Goal: Task Accomplishment & Management: Manage account settings

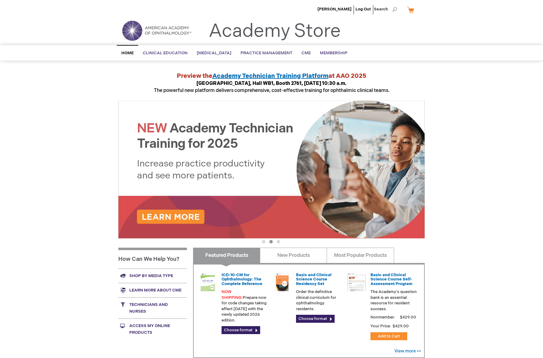
scroll to position [0, 0]
click at [340, 51] on span "Membership" at bounding box center [334, 53] width 28 height 5
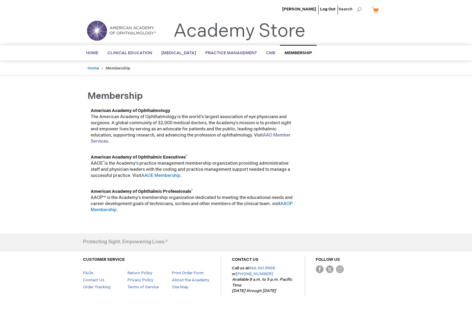
click at [277, 133] on link "AAO Member Services" at bounding box center [191, 138] width 200 height 11
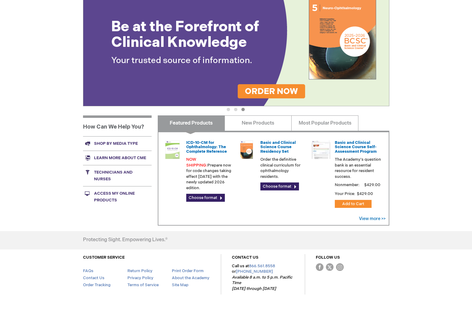
scroll to position [133, 0]
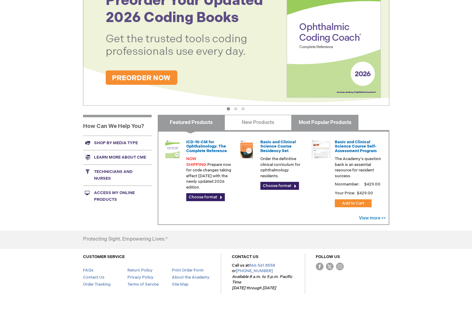
click at [332, 121] on link "Most Popular Products" at bounding box center [325, 122] width 67 height 15
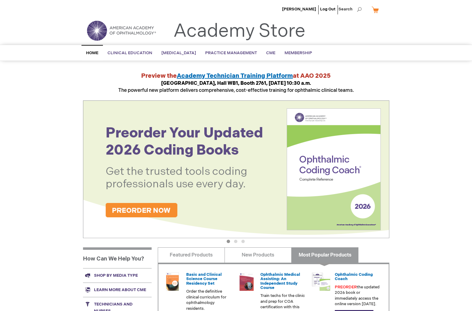
scroll to position [0, 0]
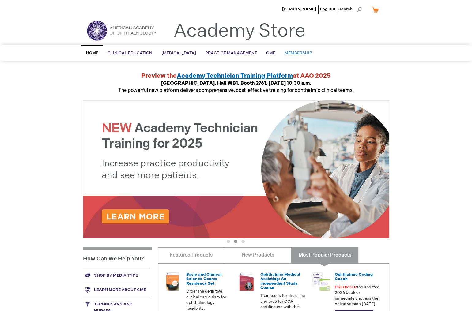
click at [308, 52] on span "Membership" at bounding box center [299, 53] width 28 height 5
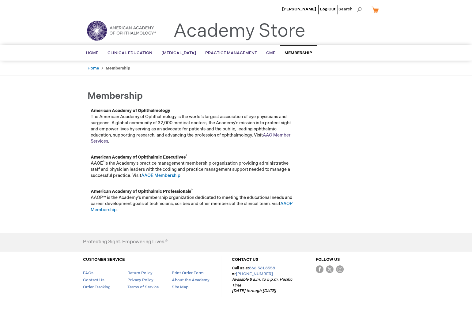
click at [284, 133] on link "AAO Member Services" at bounding box center [191, 138] width 200 height 11
click at [378, 10] on link "My Cart" at bounding box center [378, 9] width 15 height 11
click at [406, 13] on div "Erik Reinders Log Out Search My Cart CLOSE RECENTLY ADDED ITEM(S) Close There a…" at bounding box center [236, 10] width 472 height 21
click at [304, 10] on span "[PERSON_NAME]" at bounding box center [299, 9] width 34 height 5
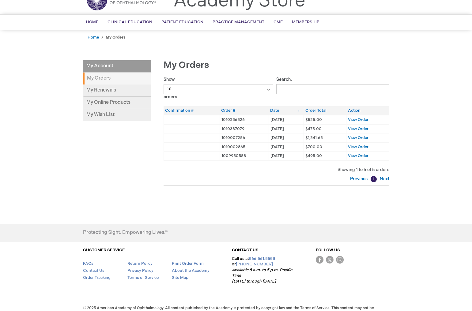
scroll to position [32, 0]
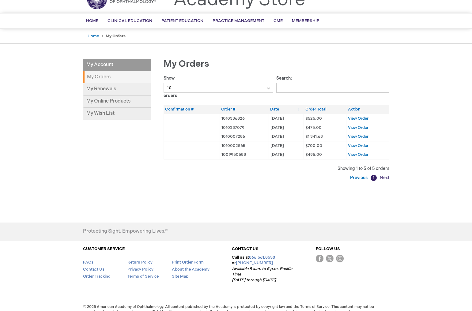
click at [385, 176] on link "Next" at bounding box center [384, 177] width 11 height 5
click at [387, 176] on link "Next" at bounding box center [384, 177] width 11 height 5
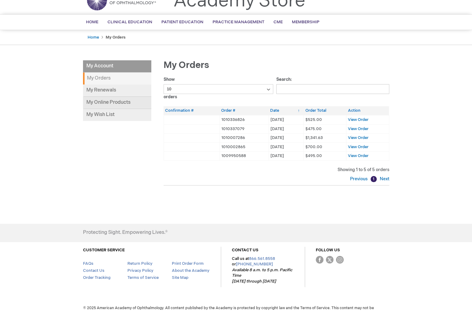
scroll to position [30, 0]
click at [120, 100] on link "My Online Products" at bounding box center [117, 103] width 68 height 12
